Goal: Information Seeking & Learning: Learn about a topic

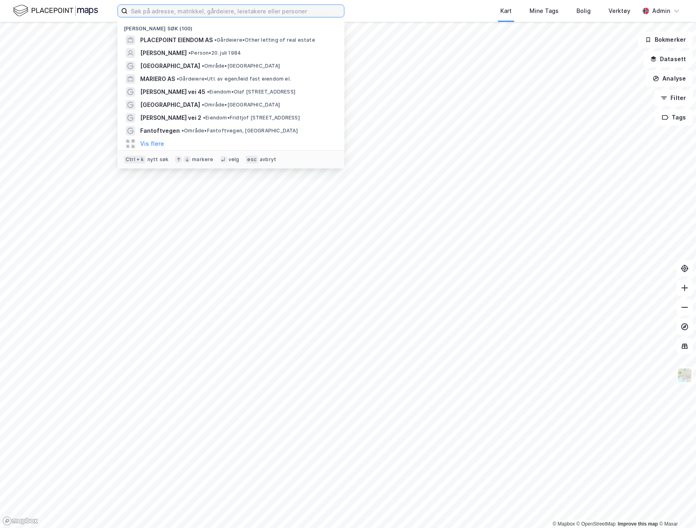
click at [145, 13] on input at bounding box center [236, 11] width 216 height 12
paste input "[STREET_ADDRESS]"
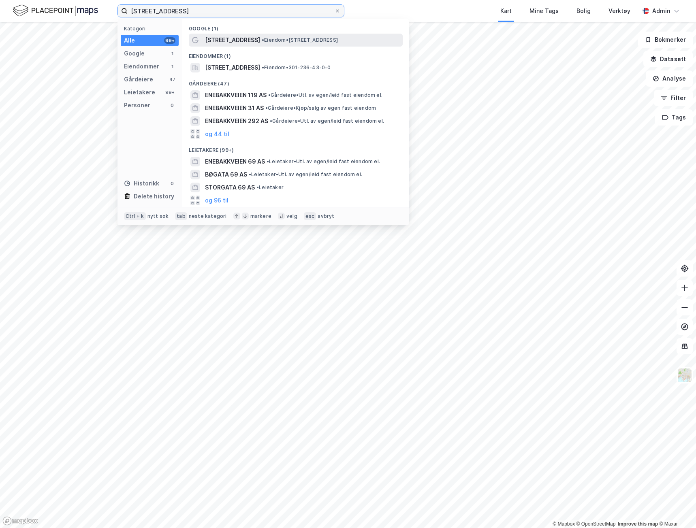
type input "[STREET_ADDRESS]"
click at [265, 40] on span "• Eiendom • [STREET_ADDRESS]" at bounding box center [300, 40] width 76 height 6
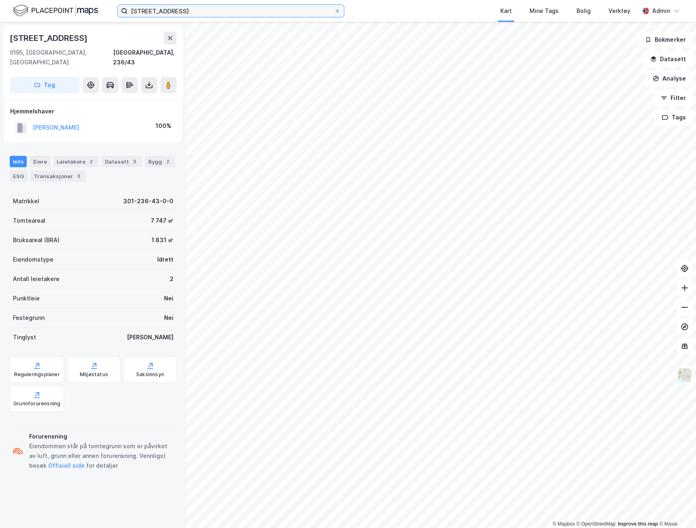
click at [194, 7] on input "[STREET_ADDRESS]" at bounding box center [231, 11] width 207 height 12
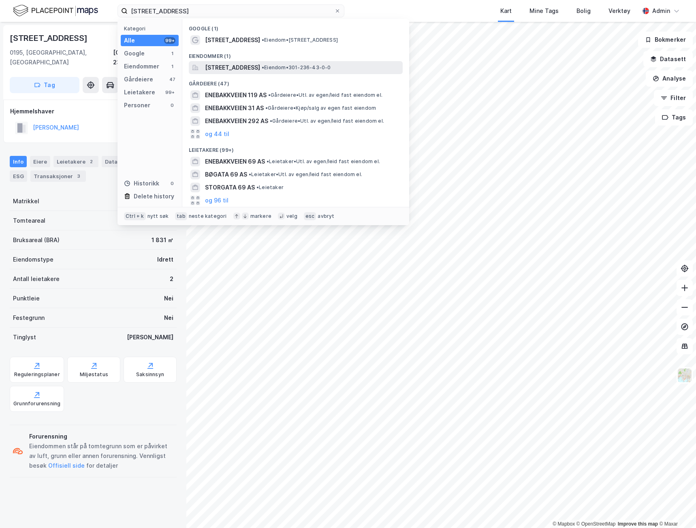
click at [209, 72] on span "[STREET_ADDRESS]" at bounding box center [232, 68] width 55 height 10
